Goal: Navigation & Orientation: Find specific page/section

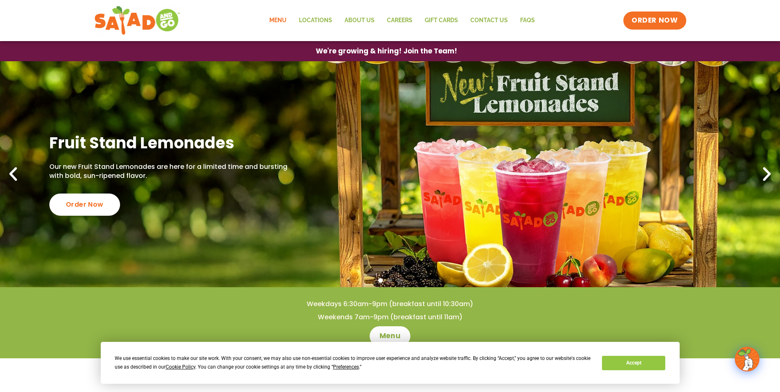
click at [283, 19] on link "Menu" at bounding box center [278, 20] width 30 height 19
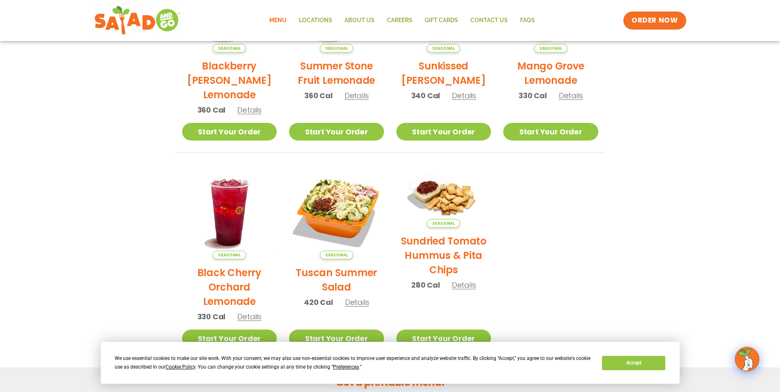
scroll to position [300, 0]
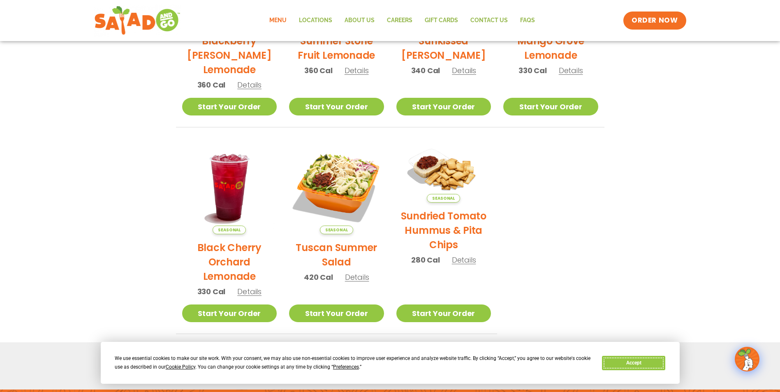
click at [630, 361] on button "Accept" at bounding box center [633, 363] width 63 height 14
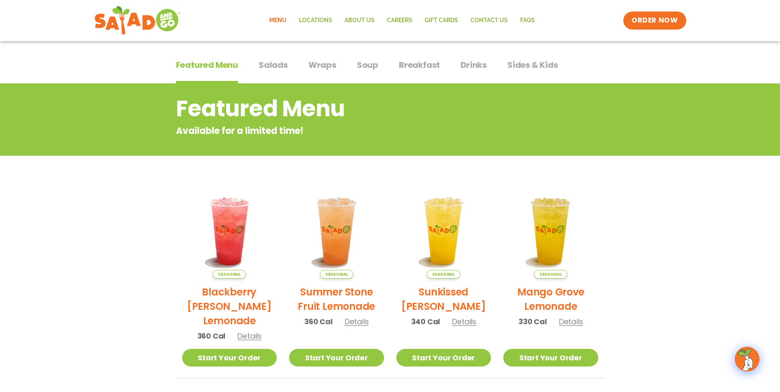
scroll to position [12, 0]
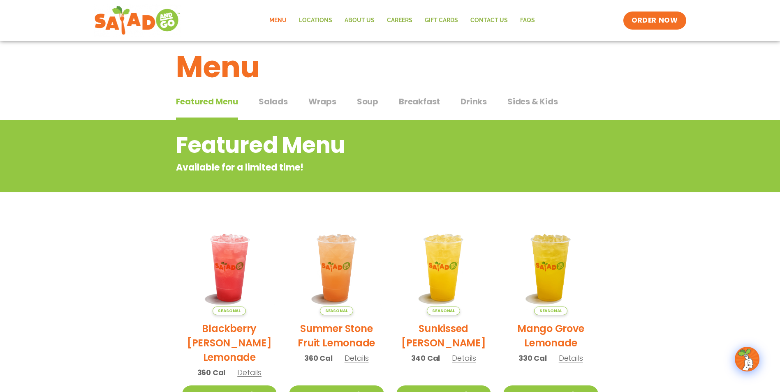
click at [273, 100] on span "Salads" at bounding box center [273, 101] width 29 height 12
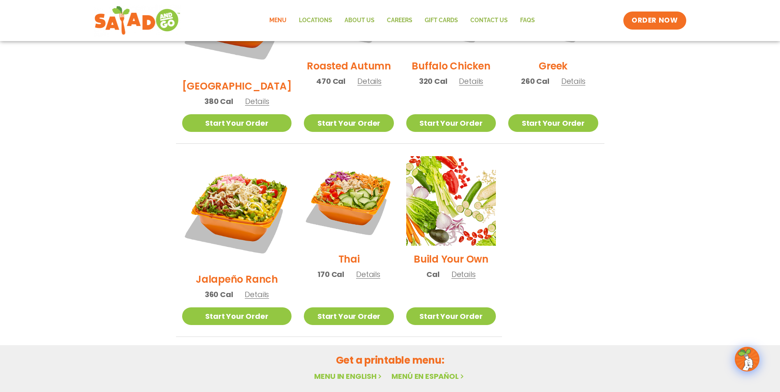
scroll to position [517, 0]
